Goal: Book appointment/travel/reservation

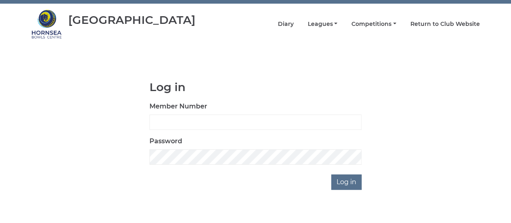
scroll to position [30, 0]
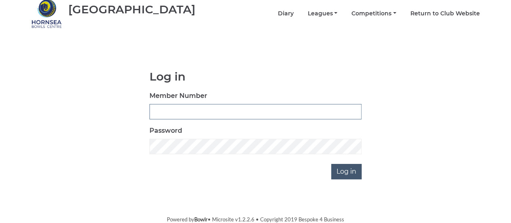
type input "0858"
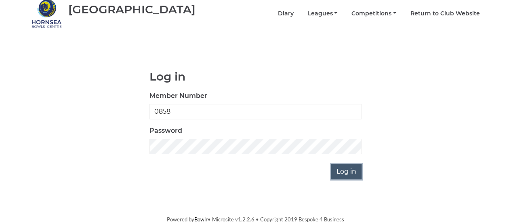
click at [340, 177] on input "Log in" at bounding box center [346, 171] width 30 height 15
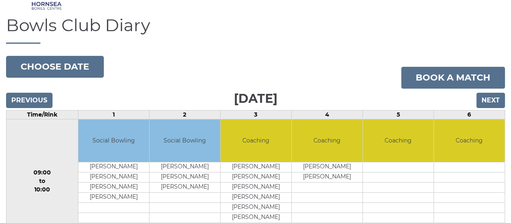
scroll to position [81, 0]
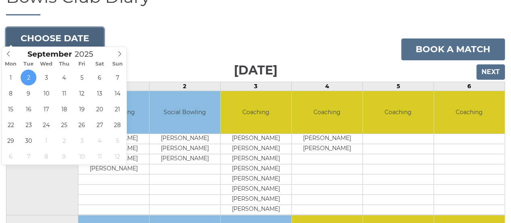
click at [88, 37] on button "Choose date" at bounding box center [55, 38] width 98 height 22
type input "[DATE]"
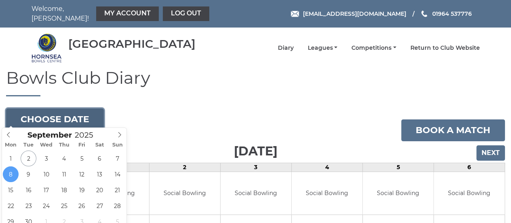
click at [70, 120] on button "Choose date" at bounding box center [55, 119] width 98 height 22
type input "2025-09-09"
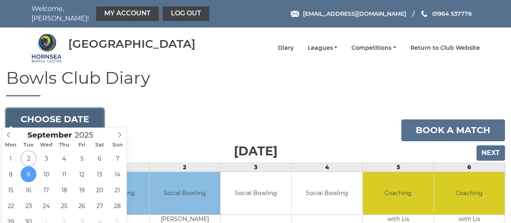
click at [83, 111] on button "Choose date" at bounding box center [55, 119] width 98 height 22
type input "2025-09-10"
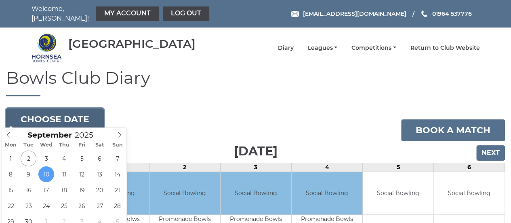
click at [75, 115] on button "Choose date" at bounding box center [55, 119] width 98 height 22
type input "[DATE]"
